Goal: Information Seeking & Learning: Learn about a topic

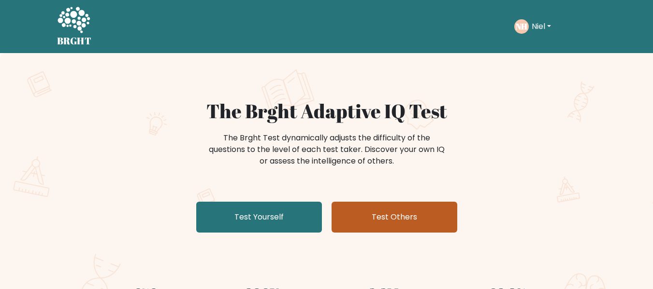
click at [397, 221] on link "Test Others" at bounding box center [394, 217] width 126 height 31
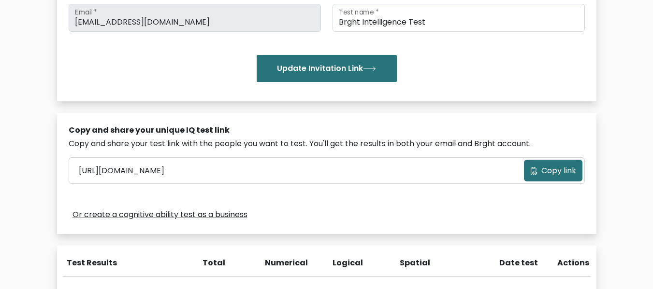
scroll to position [193, 0]
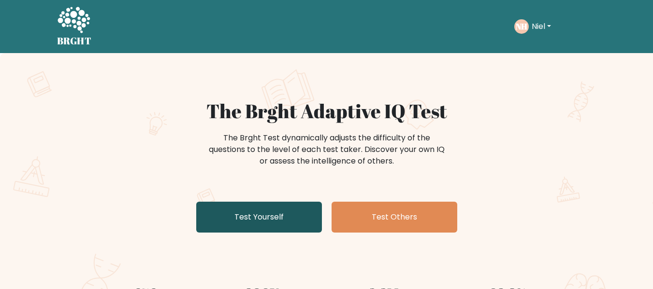
click at [268, 210] on link "Test Yourself" at bounding box center [259, 217] width 126 height 31
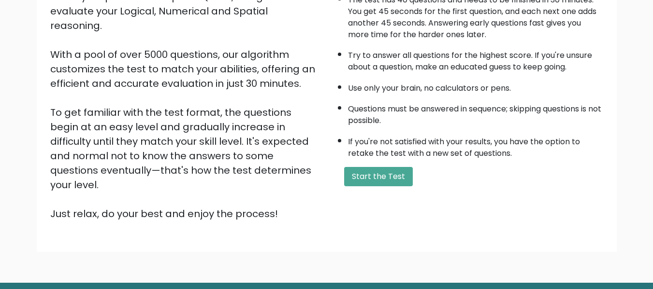
scroll to position [153, 0]
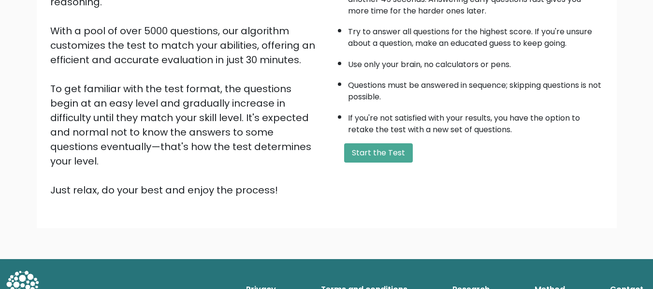
scroll to position [153, 0]
